Goal: Information Seeking & Learning: Compare options

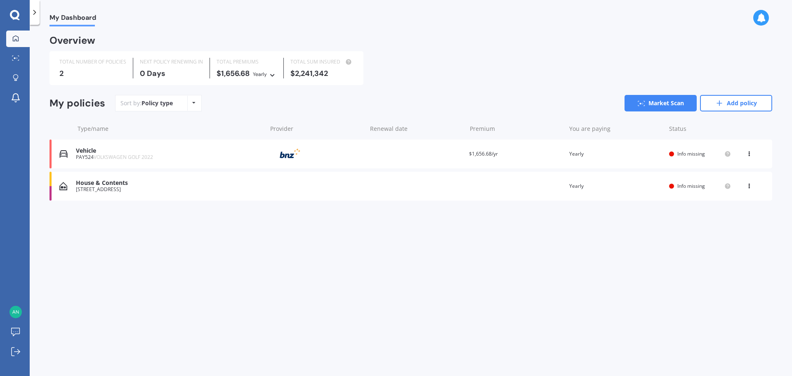
click at [749, 154] on icon at bounding box center [749, 152] width 6 height 5
click at [93, 152] on div "Vehicle" at bounding box center [169, 150] width 187 height 7
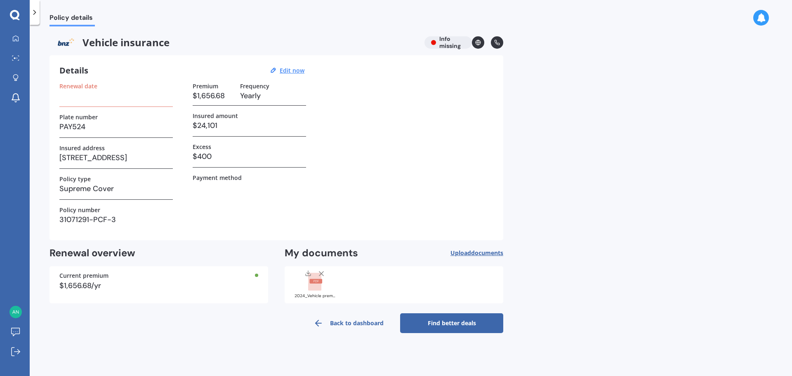
click at [130, 153] on h3 "[STREET_ADDRESS]" at bounding box center [115, 157] width 113 height 12
click at [295, 72] on u "Edit now" at bounding box center [292, 70] width 25 height 8
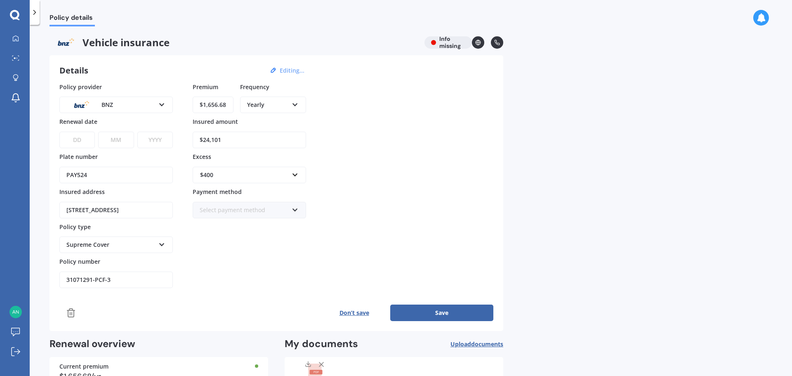
click at [150, 212] on input "[STREET_ADDRESS]" at bounding box center [115, 210] width 113 height 16
drag, startPoint x: 166, startPoint y: 209, endPoint x: 48, endPoint y: 206, distance: 118.0
click at [48, 206] on div "Policy details Vehicle insurance Info missing Details Editing... Policy provide…" at bounding box center [411, 201] width 762 height 351
type input "[STREET_ADDRESS]"
click at [123, 210] on input "[STREET_ADDRESS]" at bounding box center [115, 210] width 113 height 16
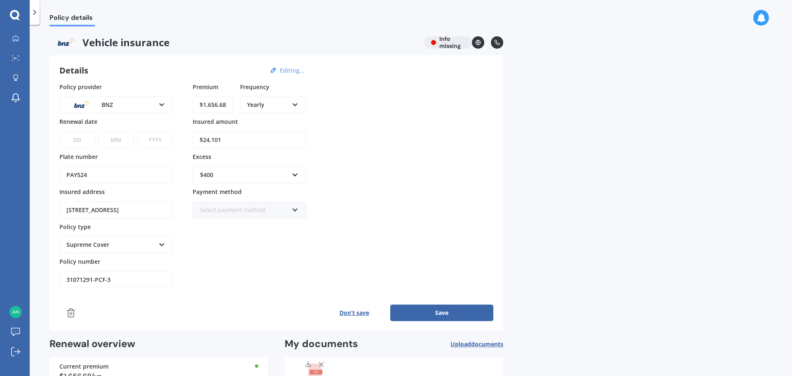
click at [143, 269] on div "31071291-PCF-3" at bounding box center [115, 274] width 113 height 27
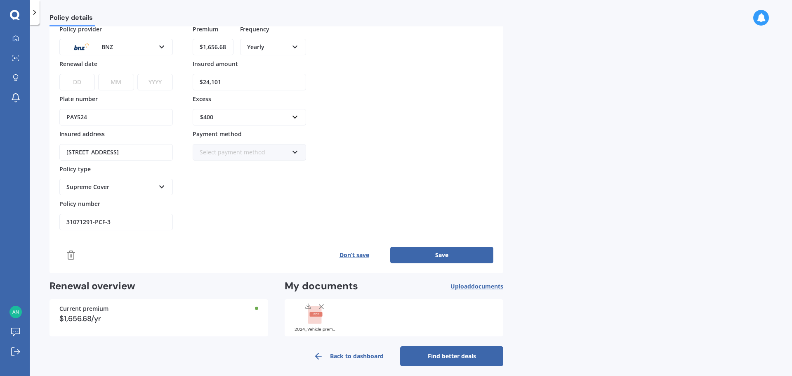
scroll to position [63, 0]
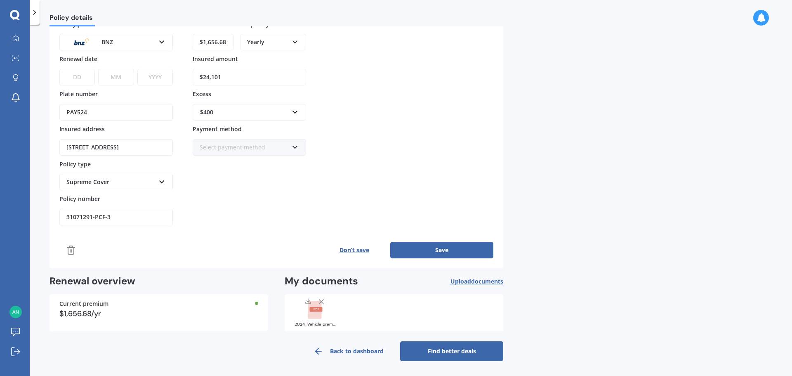
click at [439, 351] on link "Find better deals" at bounding box center [451, 351] width 103 height 20
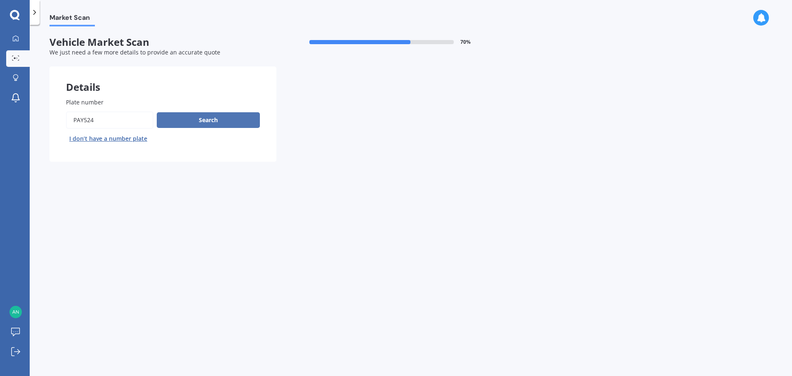
click at [211, 122] on button "Search" at bounding box center [208, 120] width 103 height 16
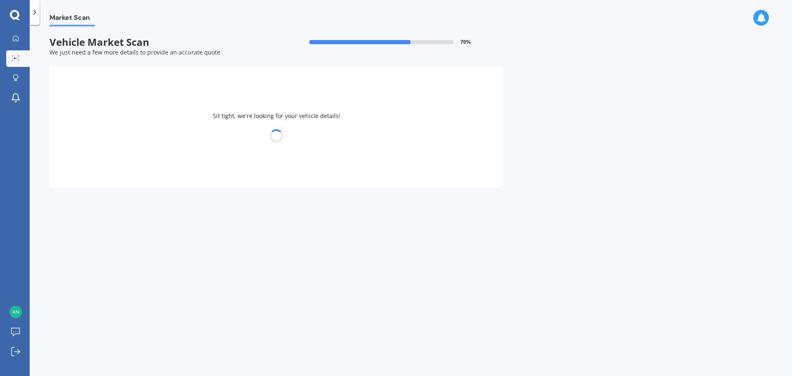
select select "VOLKSWAGEN"
select select "GOLF"
select select "06"
select select "03"
select select "1958"
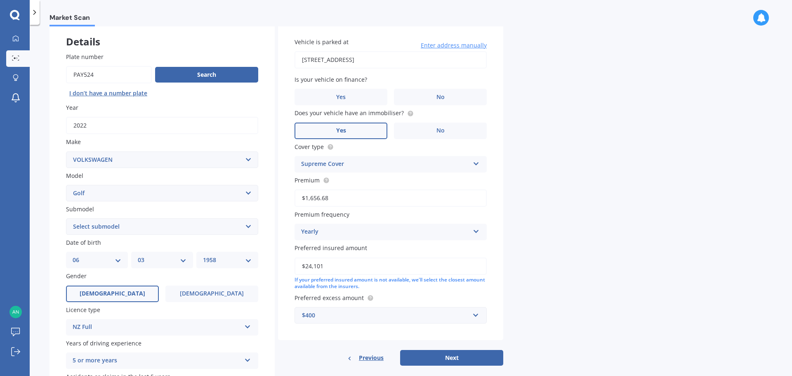
scroll to position [82, 0]
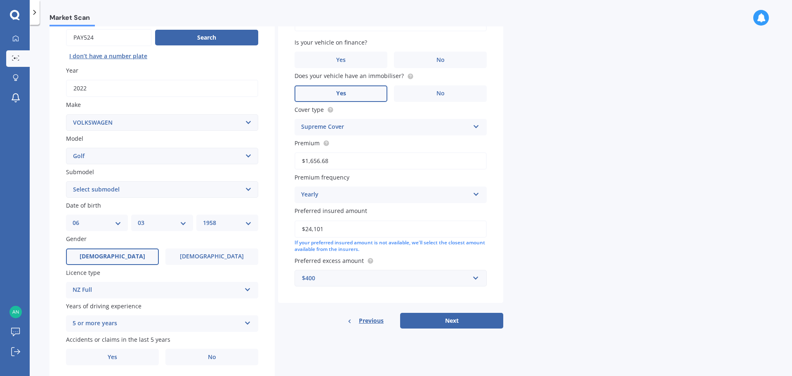
click at [246, 189] on select "Select submodel (All other) 1.4 GT TSI 1.4 TSI 1.6 1.6 FSI 1.6 TSI 1.8 1.9 TDI …" at bounding box center [162, 189] width 192 height 16
select select "1.4 TSI"
click at [66, 181] on select "Select submodel (All other) 1.4 GT TSI 1.4 TSI 1.6 1.6 FSI 1.6 TSI 1.8 1.9 TDI …" at bounding box center [162, 189] width 192 height 16
click at [132, 254] on label "[DEMOGRAPHIC_DATA]" at bounding box center [112, 256] width 93 height 16
click at [0, 0] on input "[DEMOGRAPHIC_DATA]" at bounding box center [0, 0] width 0 height 0
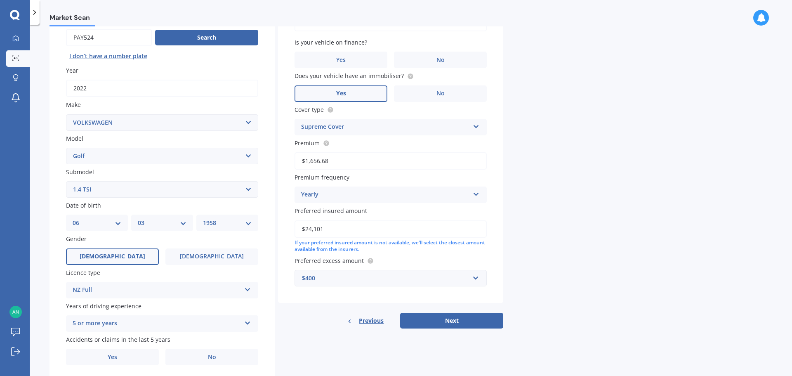
scroll to position [110, 0]
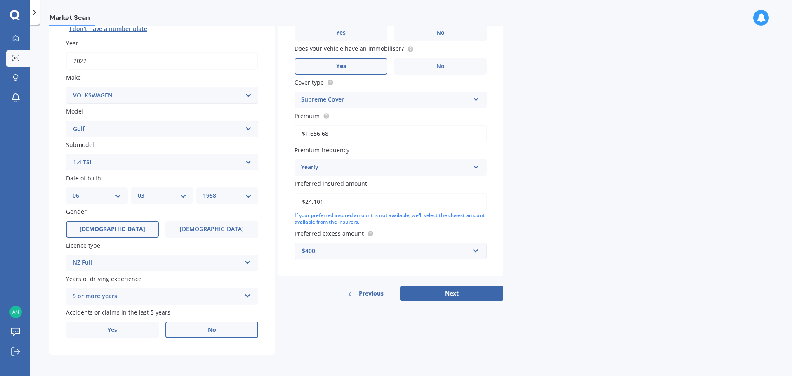
click at [206, 331] on label "No" at bounding box center [211, 329] width 93 height 16
click at [0, 0] on input "No" at bounding box center [0, 0] width 0 height 0
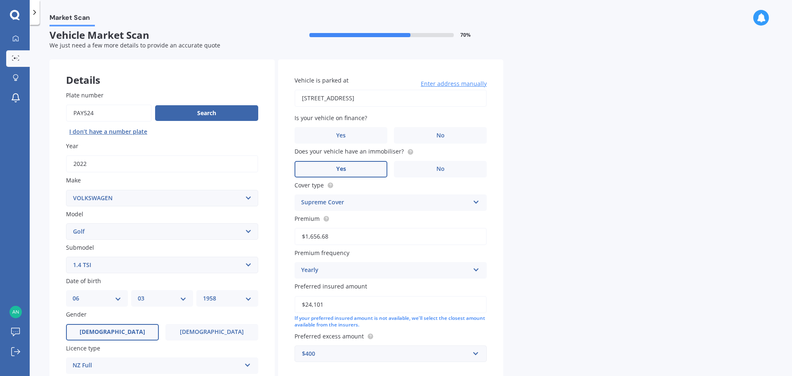
scroll to position [0, 0]
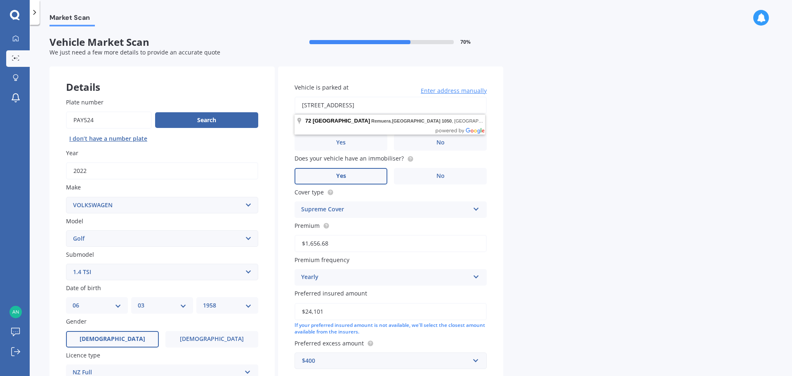
drag, startPoint x: 420, startPoint y: 106, endPoint x: 281, endPoint y: 102, distance: 139.0
click at [281, 102] on div "Vehicle is parked at [STREET_ADDRESS] Enter address manually Is your vehicle on…" at bounding box center [390, 225] width 225 height 319
type input "[STREET_ADDRESS]"
click at [450, 144] on label "No" at bounding box center [440, 142] width 93 height 16
click at [0, 0] on input "No" at bounding box center [0, 0] width 0 height 0
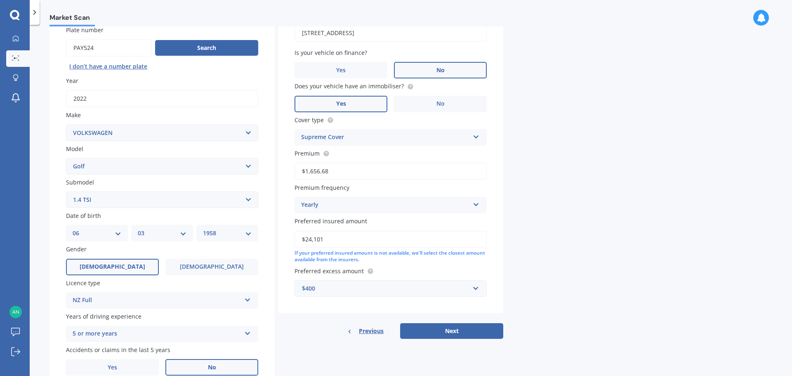
scroll to position [68, 0]
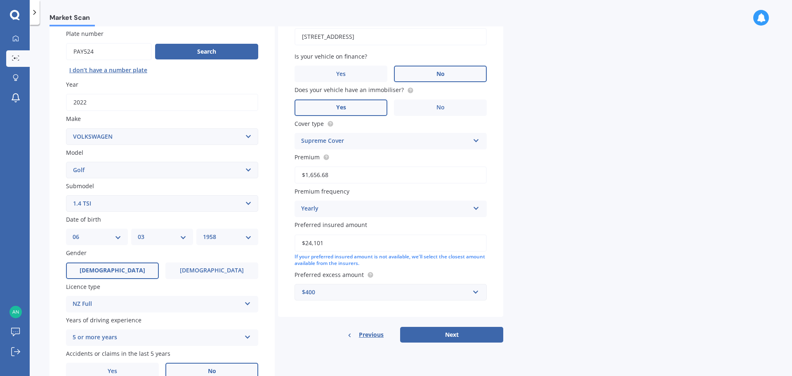
click at [477, 140] on icon at bounding box center [476, 139] width 7 height 6
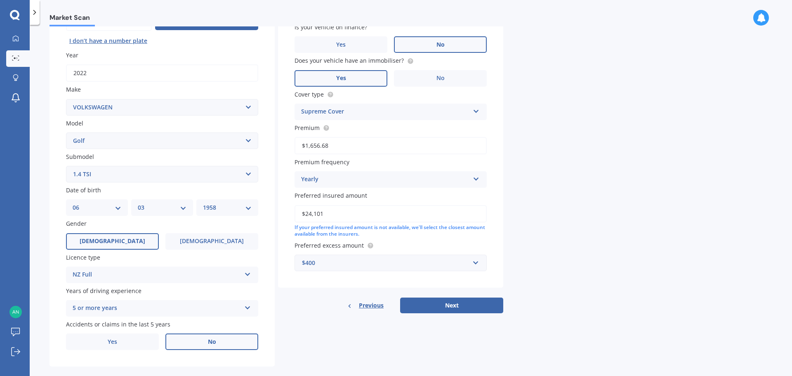
scroll to position [110, 0]
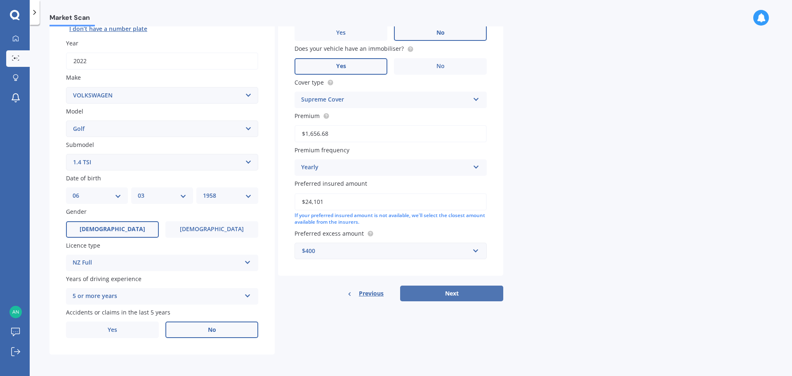
click at [455, 293] on button "Next" at bounding box center [451, 293] width 103 height 16
select select "06"
select select "03"
select select "1958"
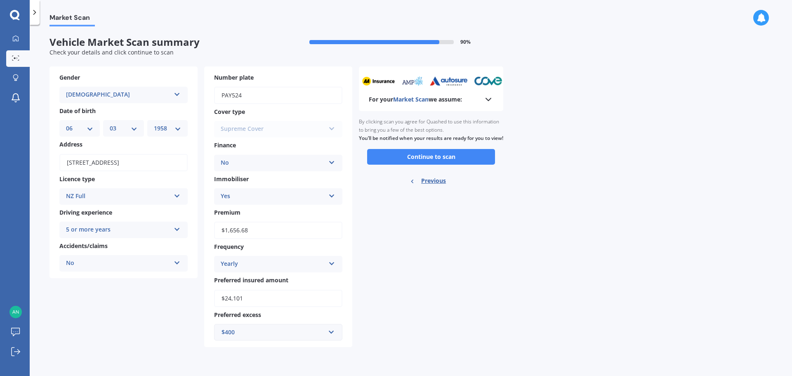
scroll to position [0, 0]
click at [425, 164] on button "Continue to scan" at bounding box center [431, 157] width 128 height 16
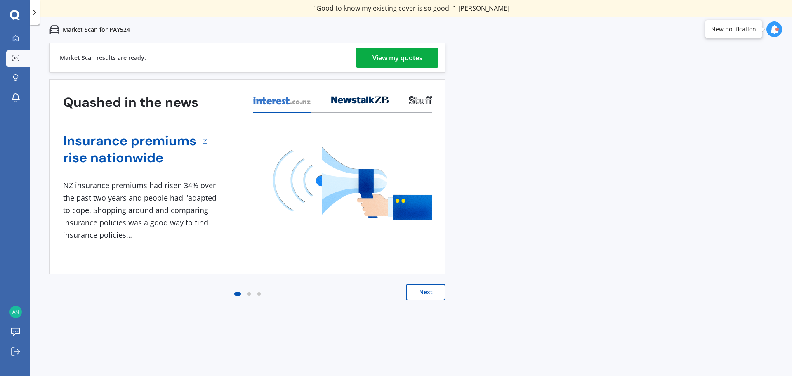
click at [413, 59] on div "View my quotes" at bounding box center [397, 58] width 50 height 20
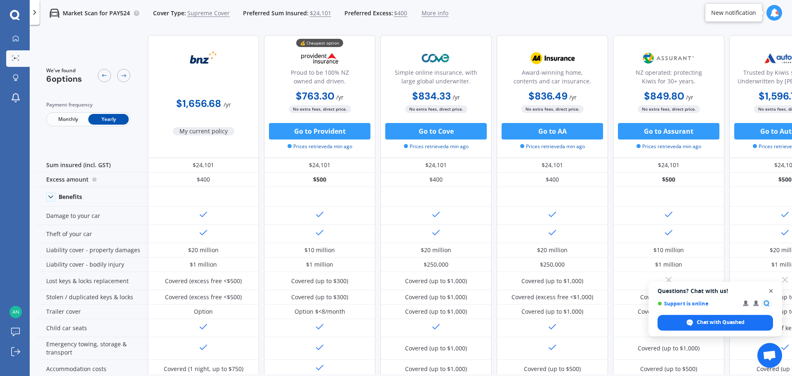
click at [769, 290] on span "Close chat" at bounding box center [771, 291] width 10 height 10
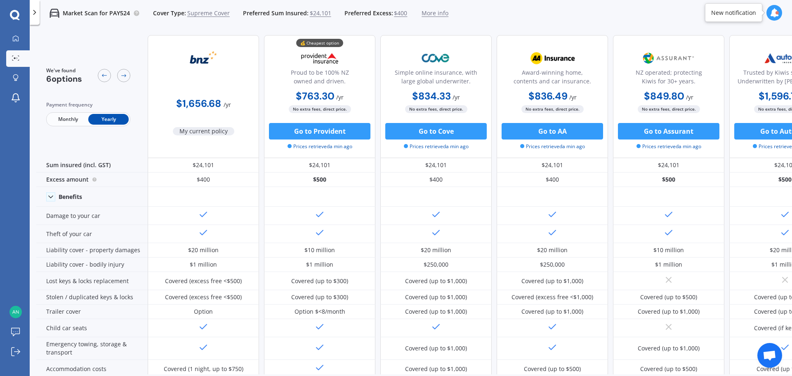
click at [318, 15] on span "$24,101" at bounding box center [320, 13] width 21 height 8
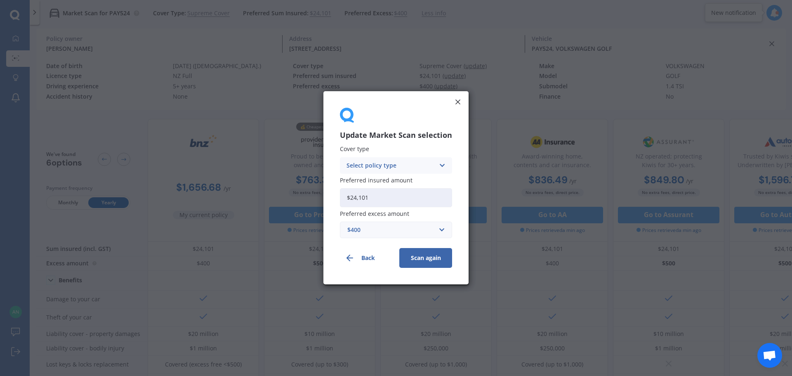
click at [378, 197] on input "$24,101" at bounding box center [396, 197] width 112 height 19
drag, startPoint x: 378, startPoint y: 197, endPoint x: 333, endPoint y: 191, distance: 45.0
click at [333, 191] on div "Update Market Scan selection Cover type Select policy type Comprehensive Third …" at bounding box center [395, 187] width 145 height 193
type input "$26,400"
click at [416, 260] on button "Scan again" at bounding box center [425, 258] width 53 height 20
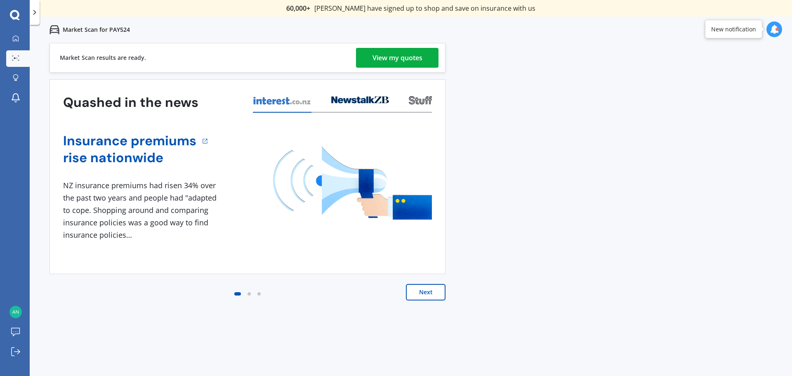
click at [407, 61] on div "View my quotes" at bounding box center [397, 58] width 50 height 20
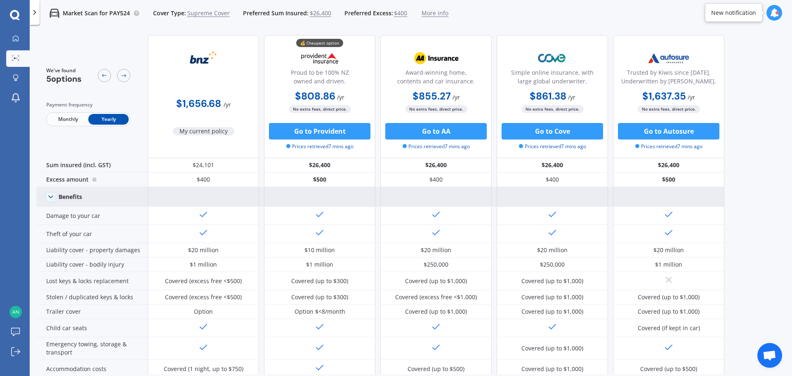
click at [47, 195] on icon at bounding box center [51, 197] width 8 height 8
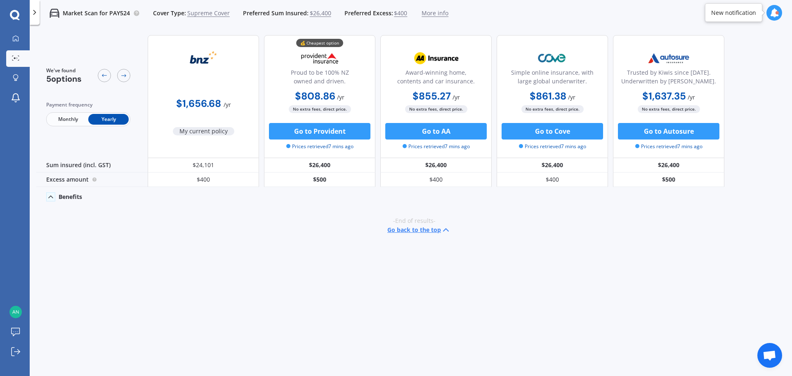
click at [47, 195] on icon at bounding box center [51, 197] width 8 height 8
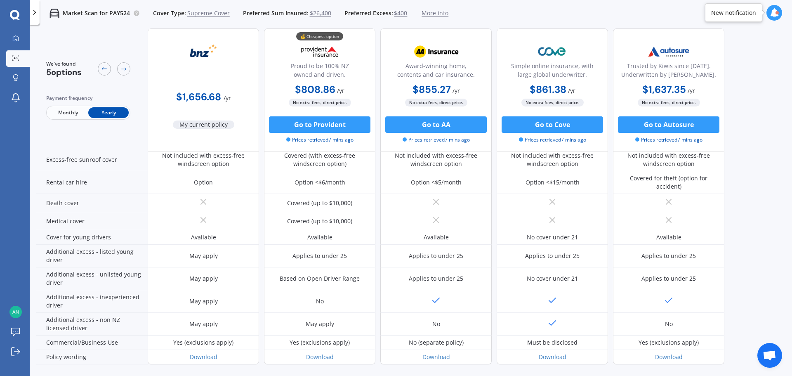
scroll to position [358, 0]
